Goal: Task Accomplishment & Management: Manage account settings

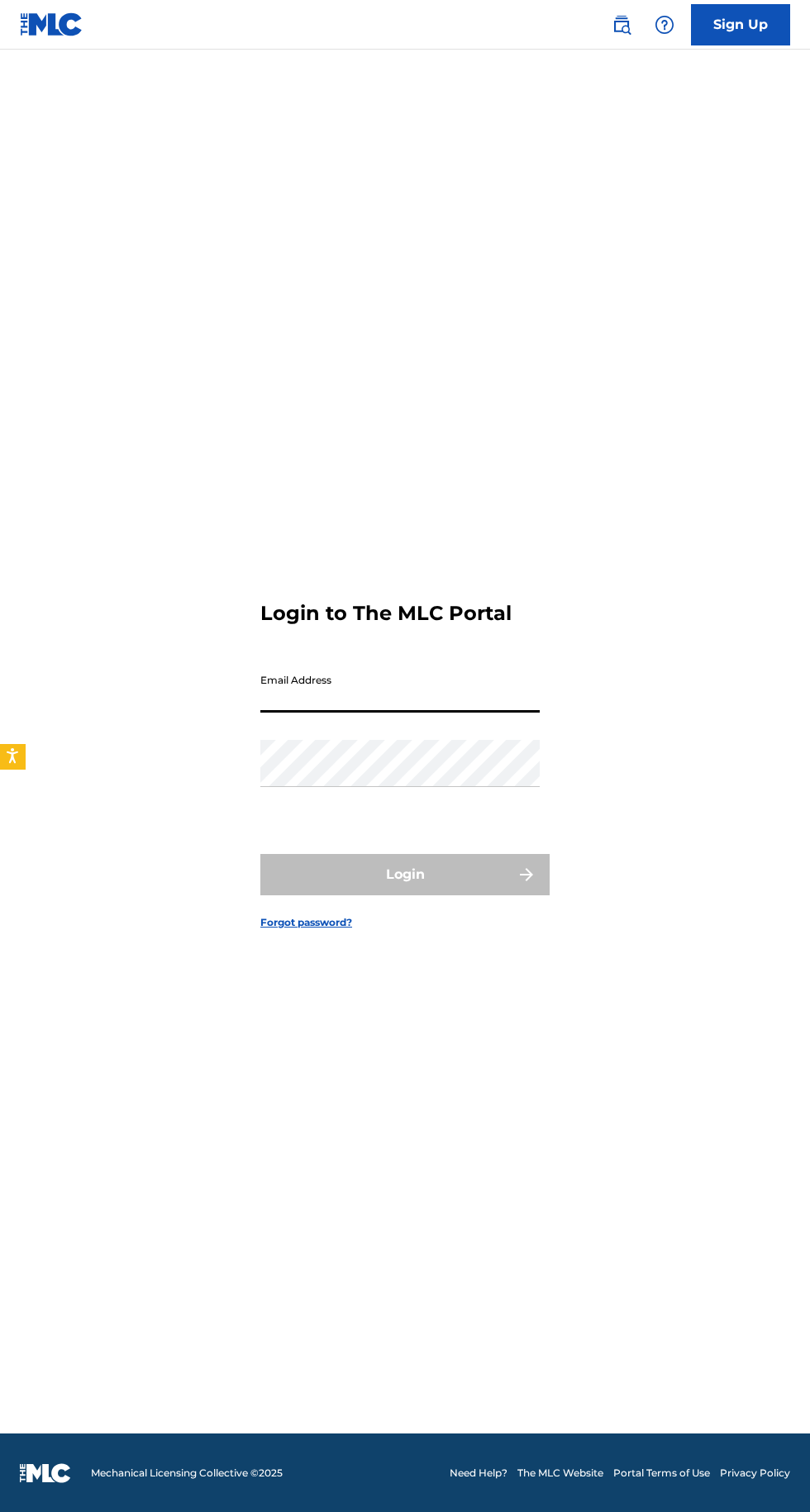
click at [420, 713] on input "Email Address" at bounding box center [400, 689] width 279 height 47
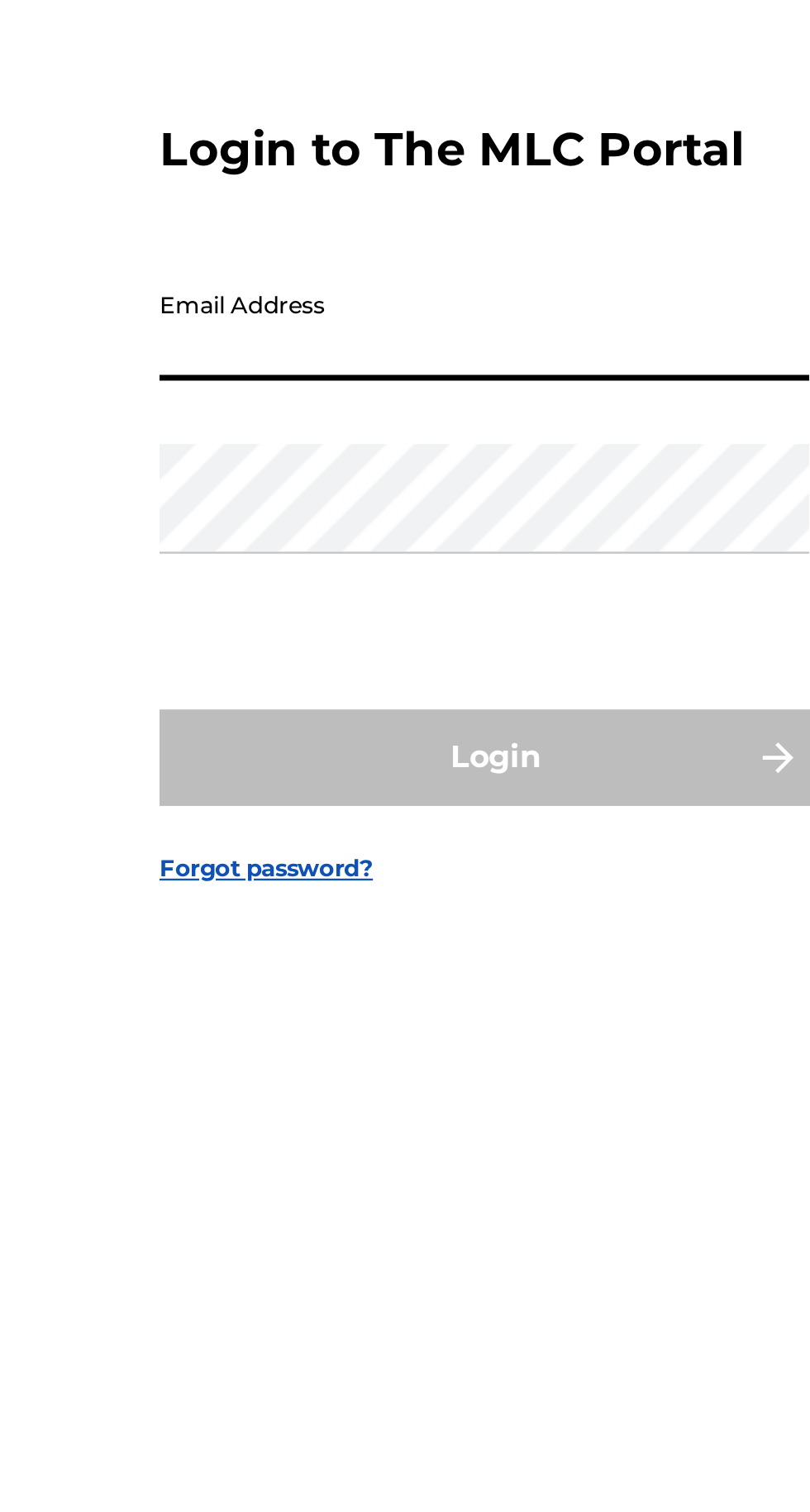
click at [371, 713] on input "Email Address" at bounding box center [400, 689] width 279 height 47
type input "[EMAIL_ADDRESS][DOMAIN_NAME]"
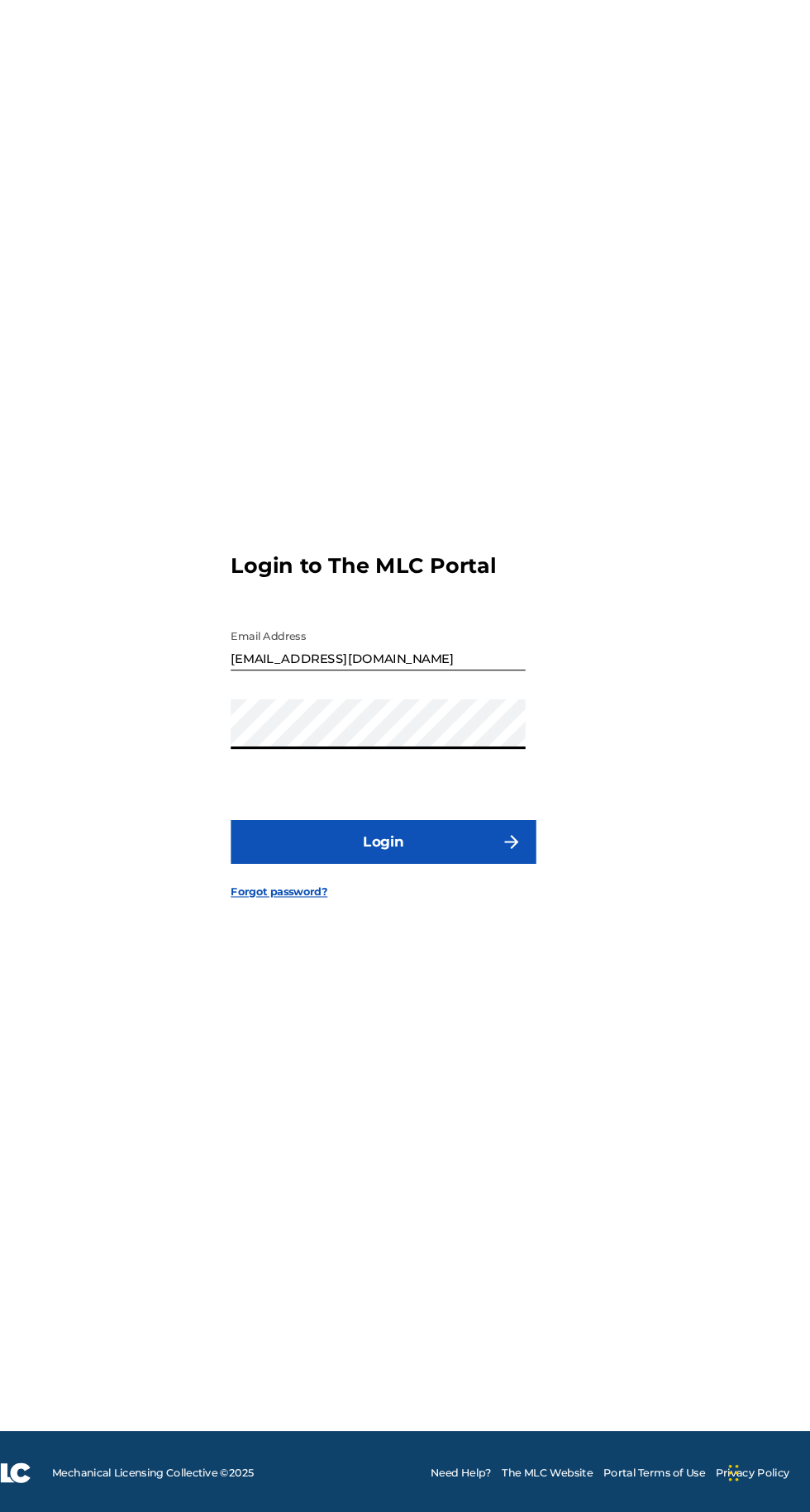
click at [524, 886] on img "submit" at bounding box center [527, 876] width 20 height 20
click at [529, 886] on img "submit" at bounding box center [527, 876] width 20 height 20
